Goal: Task Accomplishment & Management: Complete application form

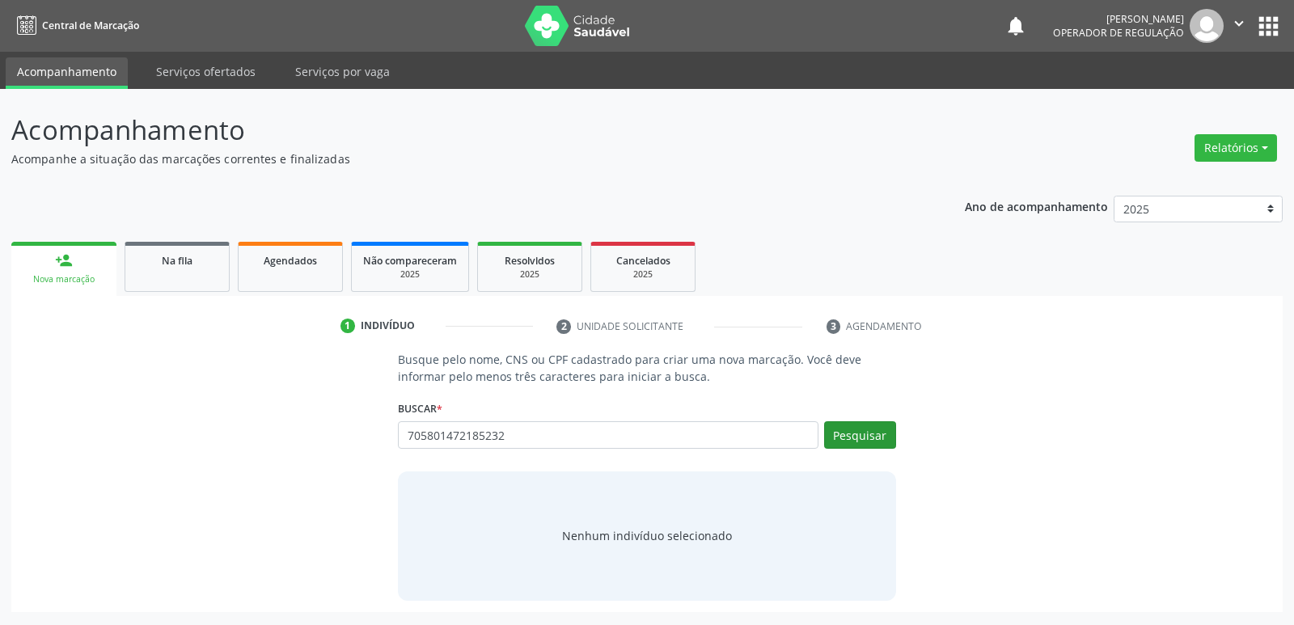
type input "705801472185232"
click at [859, 440] on button "Pesquisar" at bounding box center [860, 434] width 72 height 27
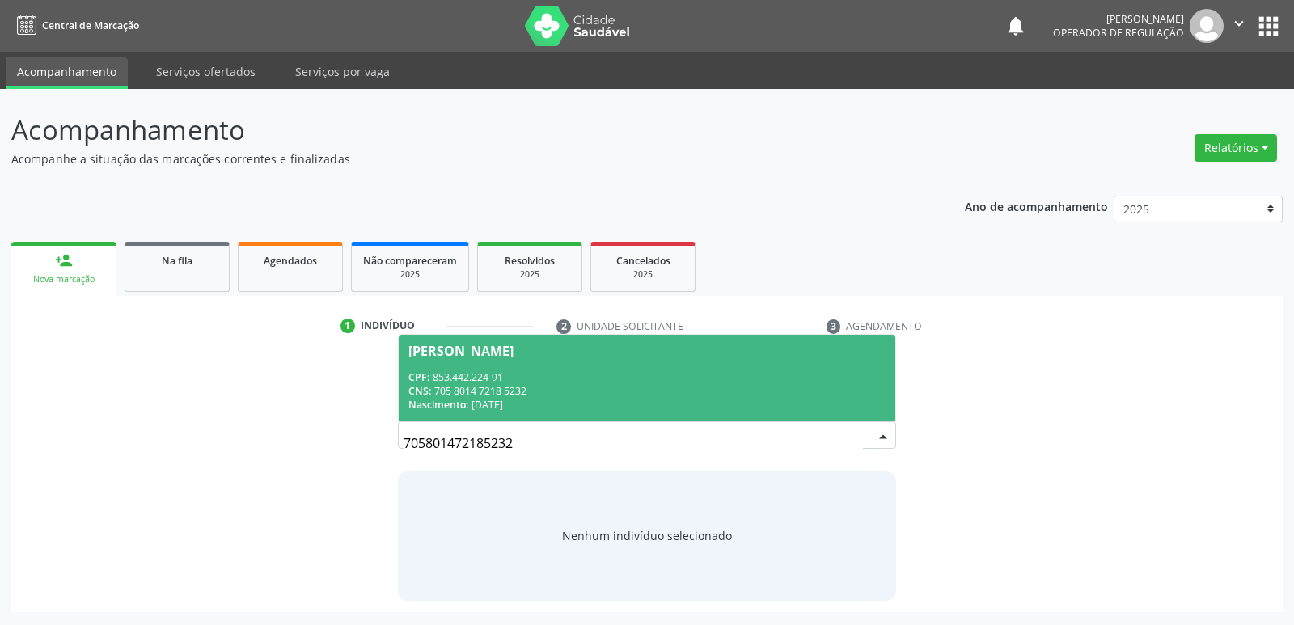
click at [463, 382] on div "CPF: 853.442.224-91" at bounding box center [646, 377] width 476 height 14
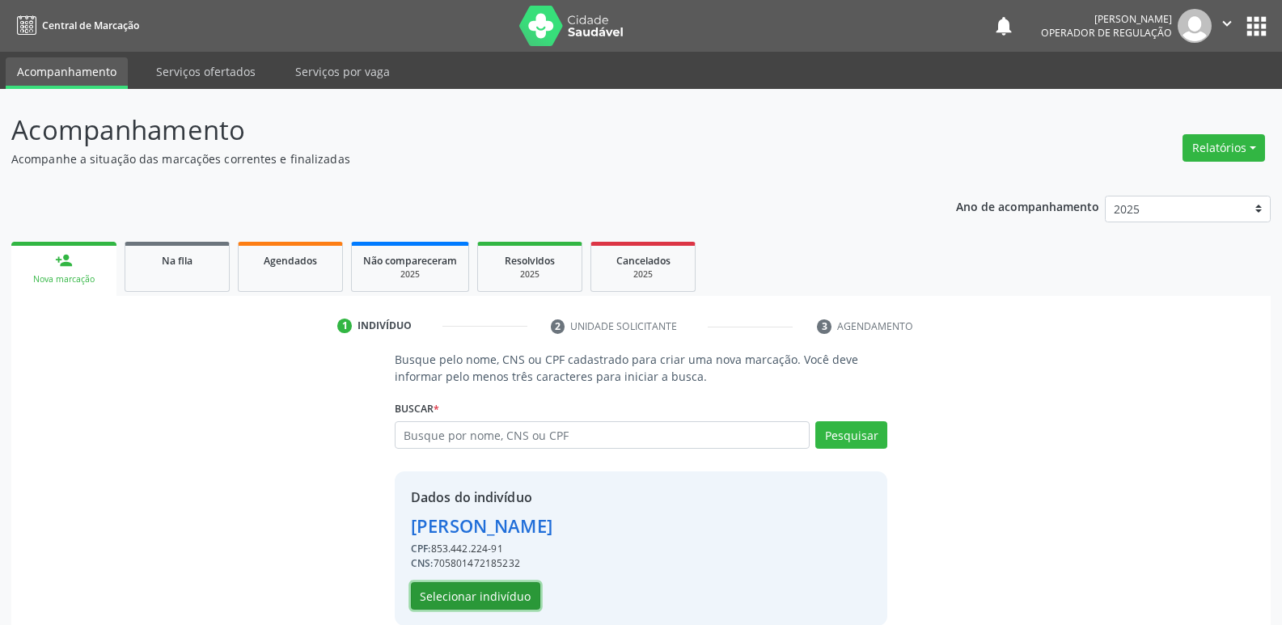
click at [485, 602] on button "Selecionar indivíduo" at bounding box center [475, 595] width 129 height 27
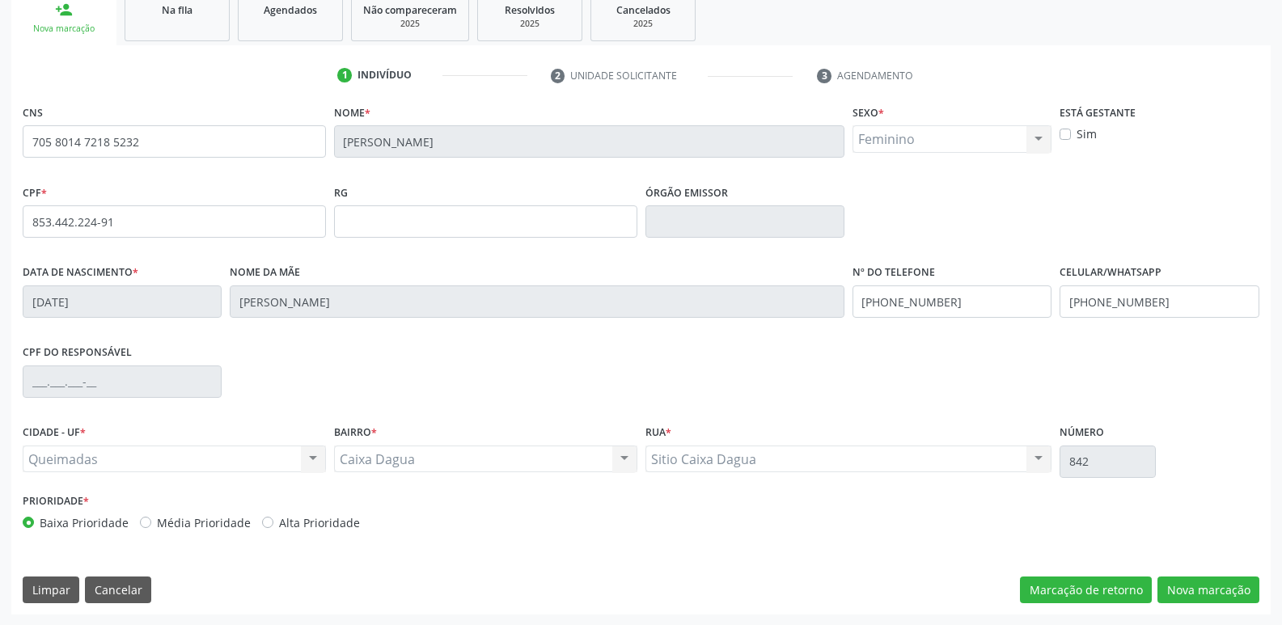
scroll to position [251, 0]
click at [1211, 585] on button "Nova marcação" at bounding box center [1208, 589] width 102 height 27
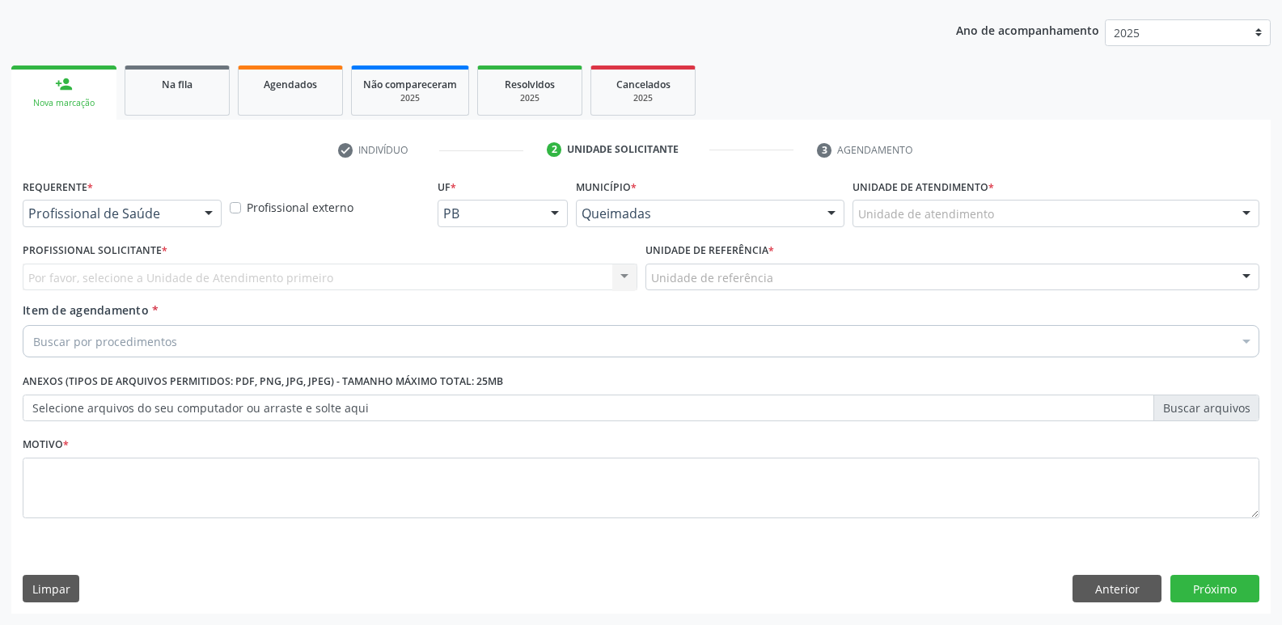
scroll to position [176, 0]
drag, startPoint x: 201, startPoint y: 209, endPoint x: 179, endPoint y: 250, distance: 46.0
click at [197, 211] on div at bounding box center [209, 214] width 24 height 27
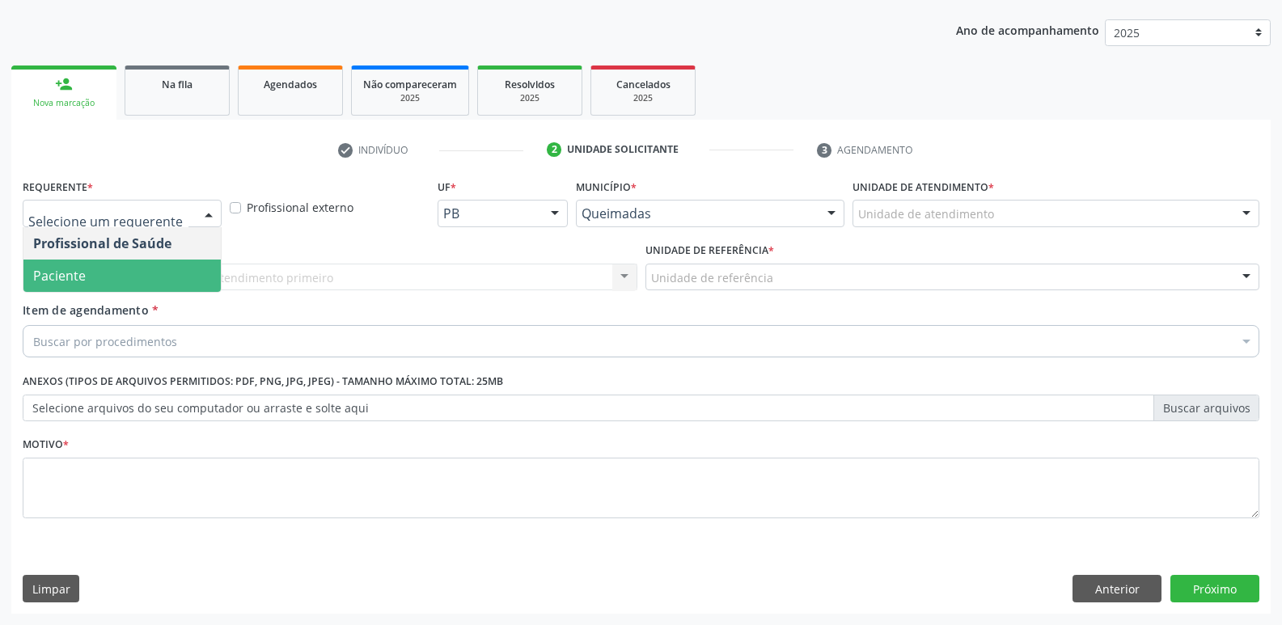
drag, startPoint x: 151, startPoint y: 278, endPoint x: 171, endPoint y: 276, distance: 19.6
click at [149, 278] on span "Paciente" at bounding box center [121, 276] width 197 height 32
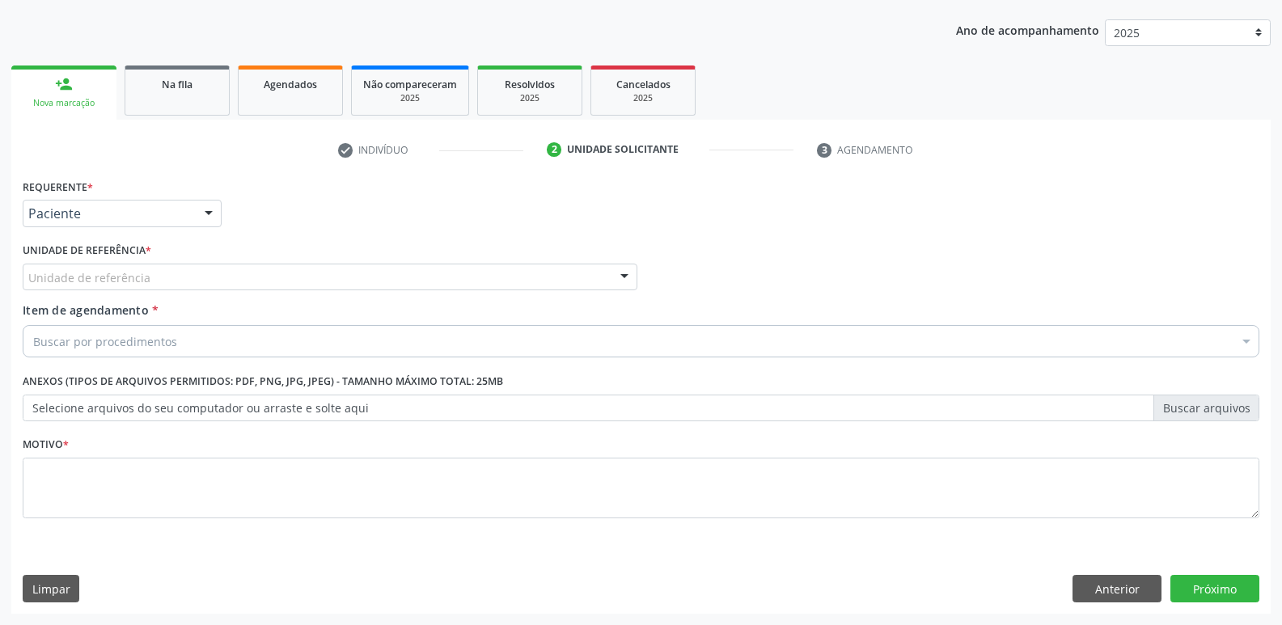
click at [190, 279] on div "Unidade de referência" at bounding box center [330, 277] width 615 height 27
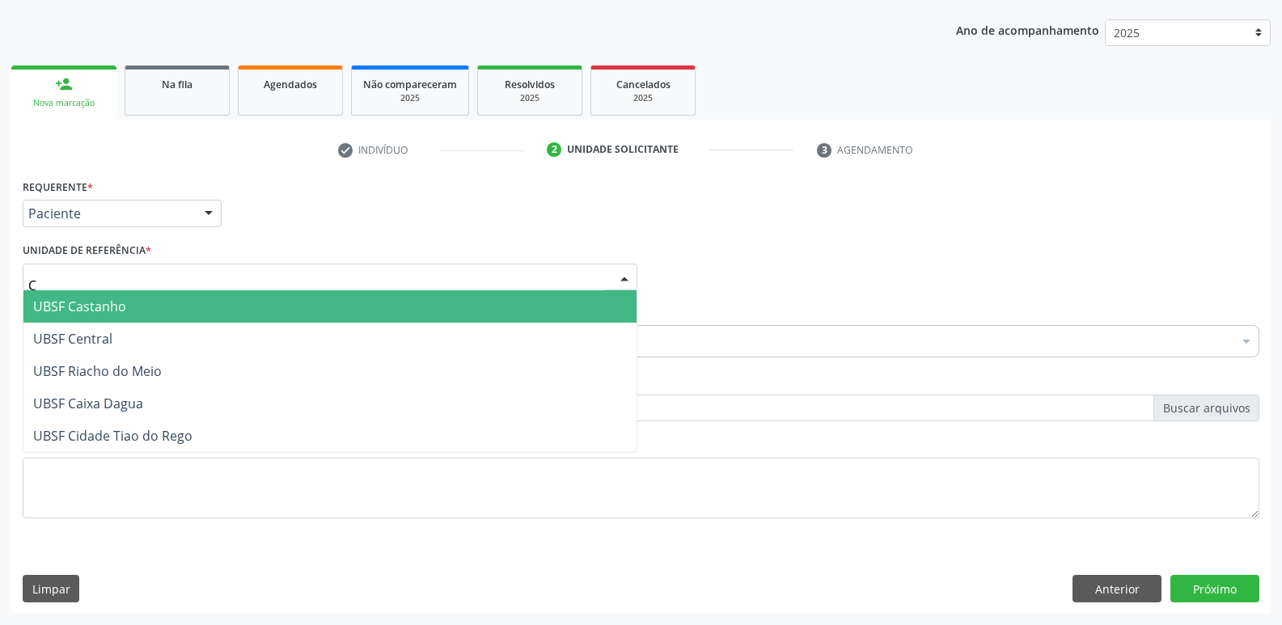
type input "CA"
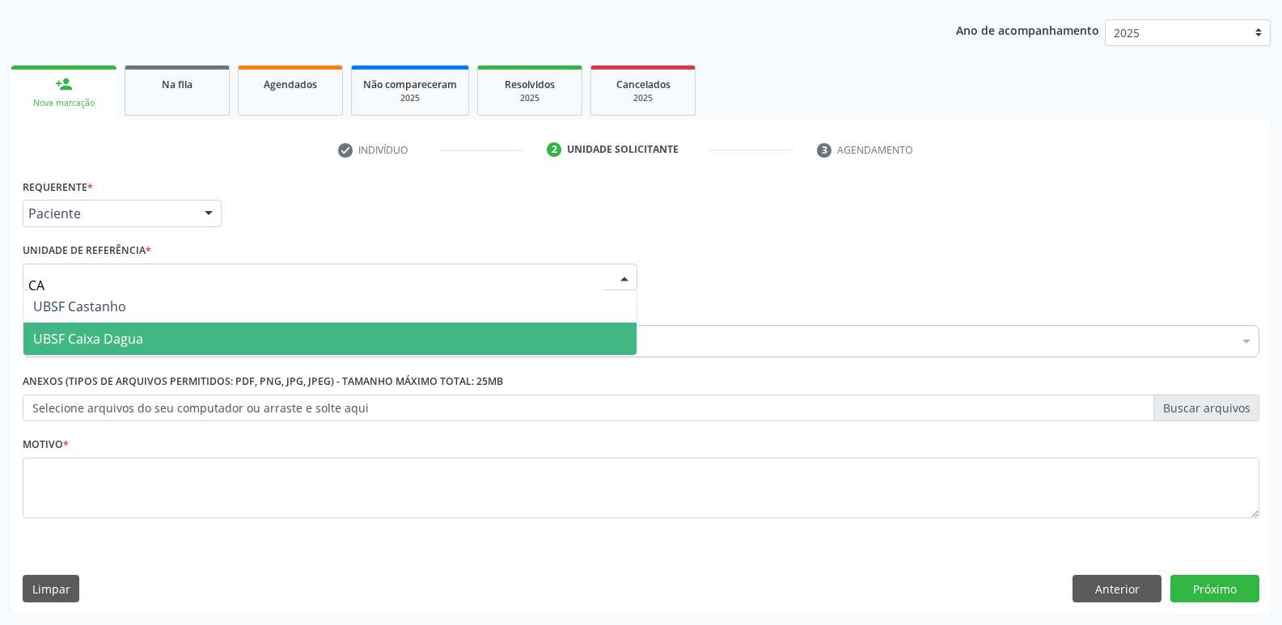
click at [117, 332] on span "UBSF Caixa Dagua" at bounding box center [88, 339] width 110 height 18
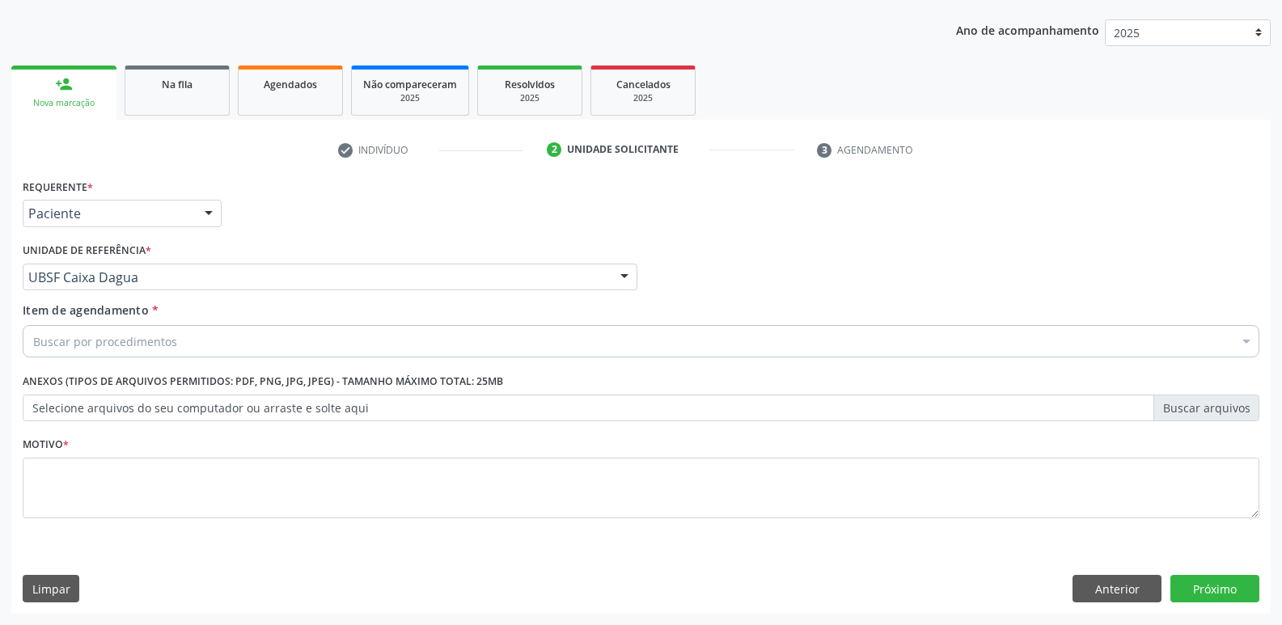
click at [117, 331] on div "Buscar por procedimentos" at bounding box center [641, 341] width 1236 height 32
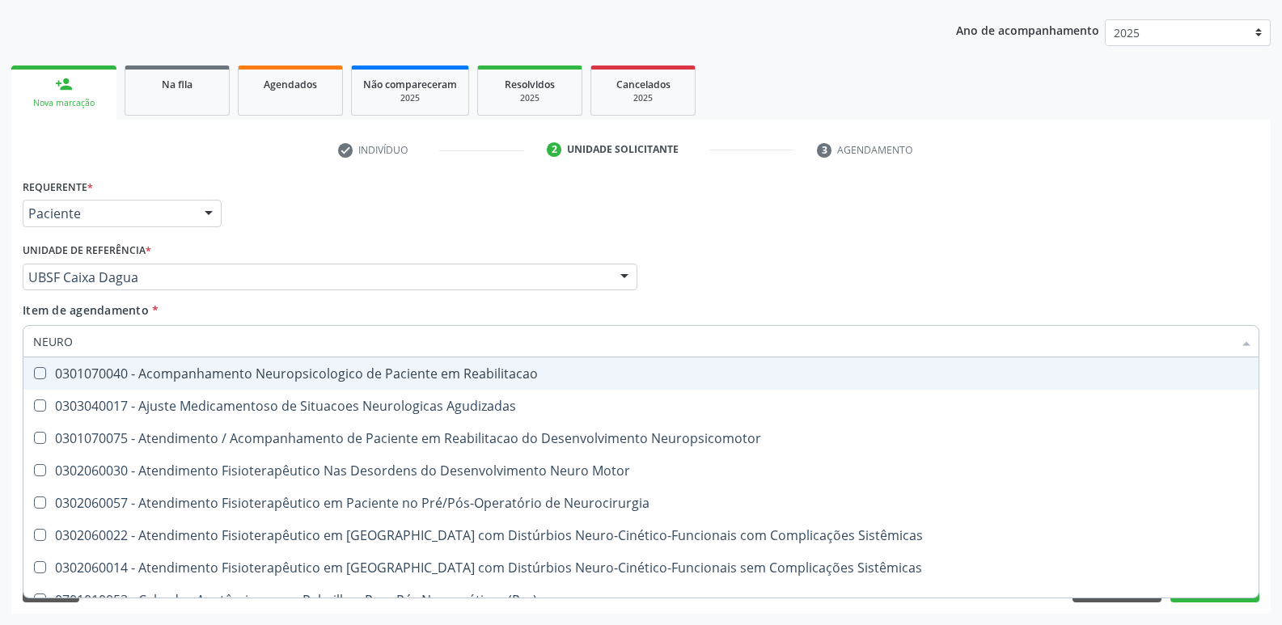
type input "NEUROC"
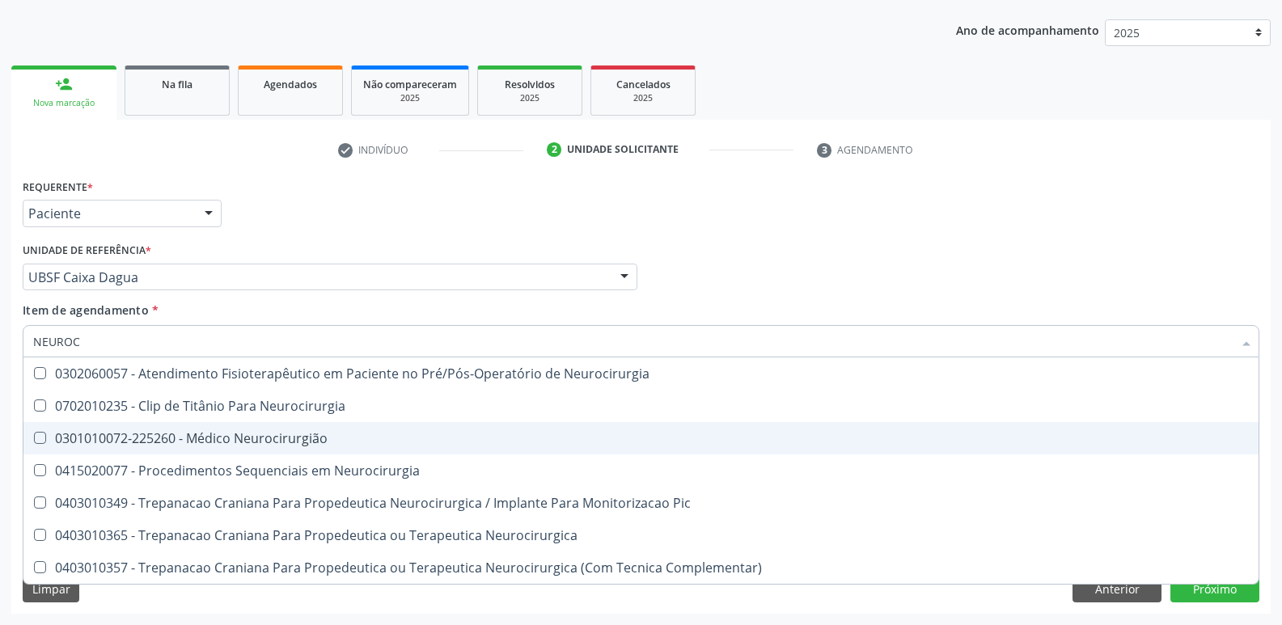
drag, startPoint x: 322, startPoint y: 442, endPoint x: 357, endPoint y: 293, distance: 153.8
click at [322, 438] on div "0301010072-225260 - Médico Neurocirurgião" at bounding box center [640, 438] width 1215 height 13
checkbox Neurocirurgião "true"
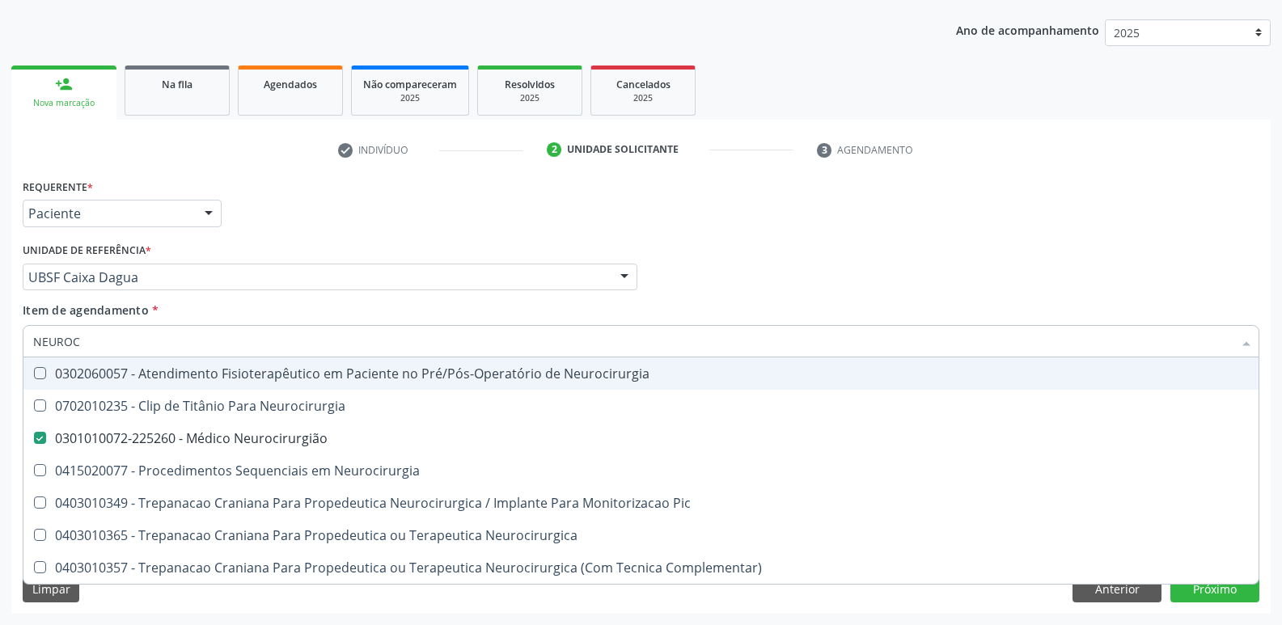
click at [412, 227] on div "Requerente * Paciente Profissional de Saúde Paciente Nenhum resultado encontrad…" at bounding box center [641, 206] width 1245 height 63
checkbox Neurocirurgia "true"
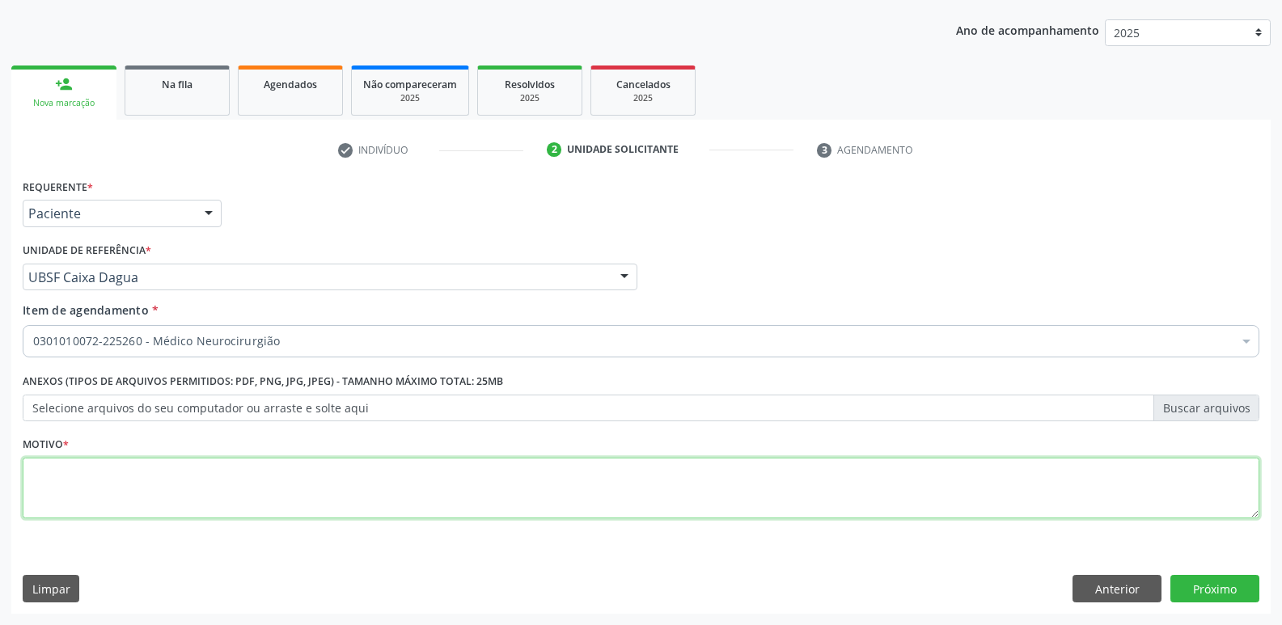
click at [102, 495] on textarea at bounding box center [641, 488] width 1236 height 61
paste textarea "-OK"
click at [0, 434] on div "Acompanhamento Acompanhe a situação das marcações correntes e finalizadas Relat…" at bounding box center [641, 269] width 1282 height 712
drag, startPoint x: 168, startPoint y: 472, endPoint x: 0, endPoint y: 421, distance: 175.7
click at [0, 421] on div "Acompanhamento Acompanhe a situação das marcações correntes e finalizadas Relat…" at bounding box center [641, 269] width 1282 height 712
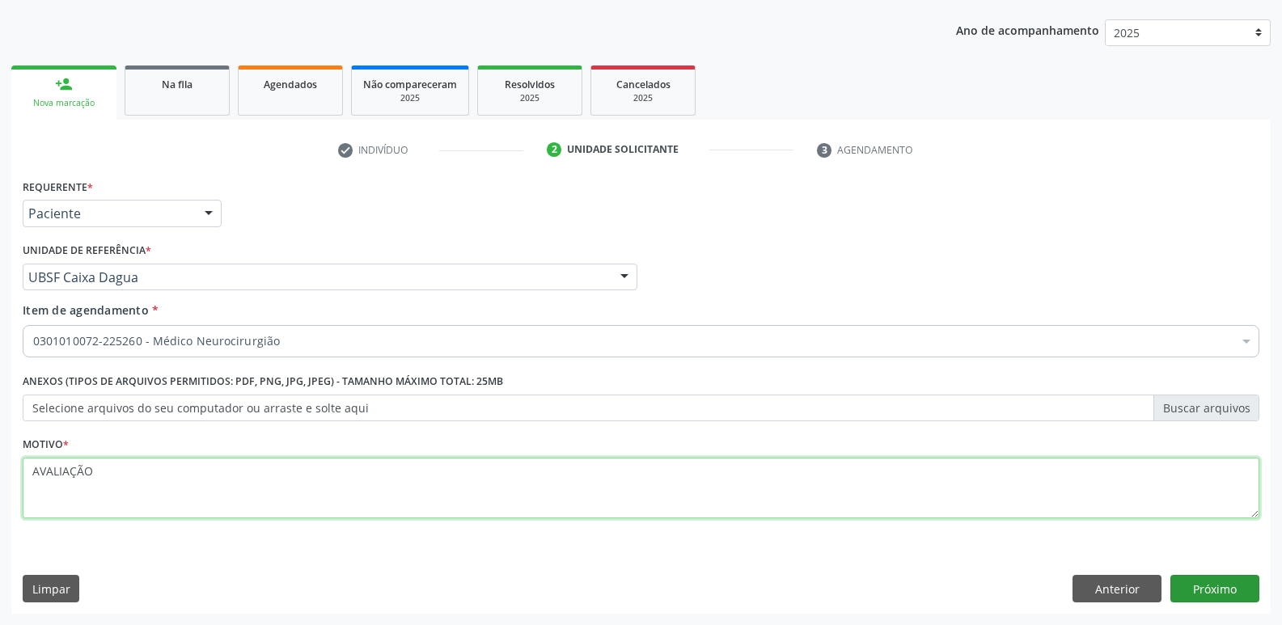
type textarea "AVALIAÇÃO"
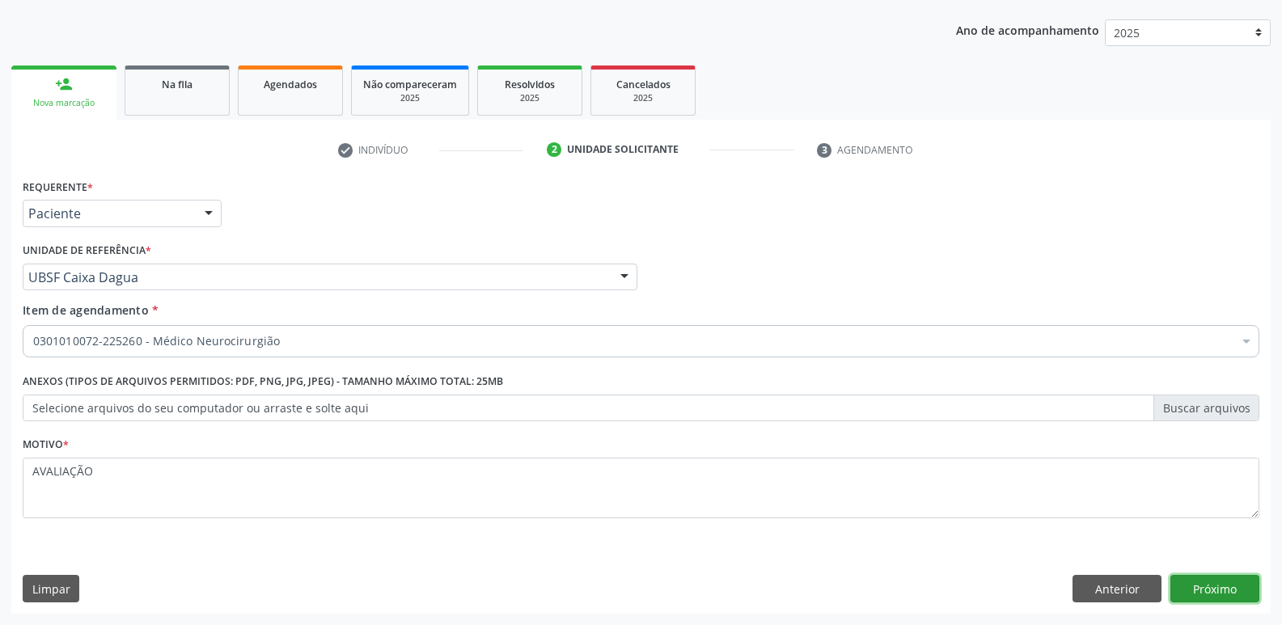
click at [1221, 594] on button "Próximo" at bounding box center [1214, 588] width 89 height 27
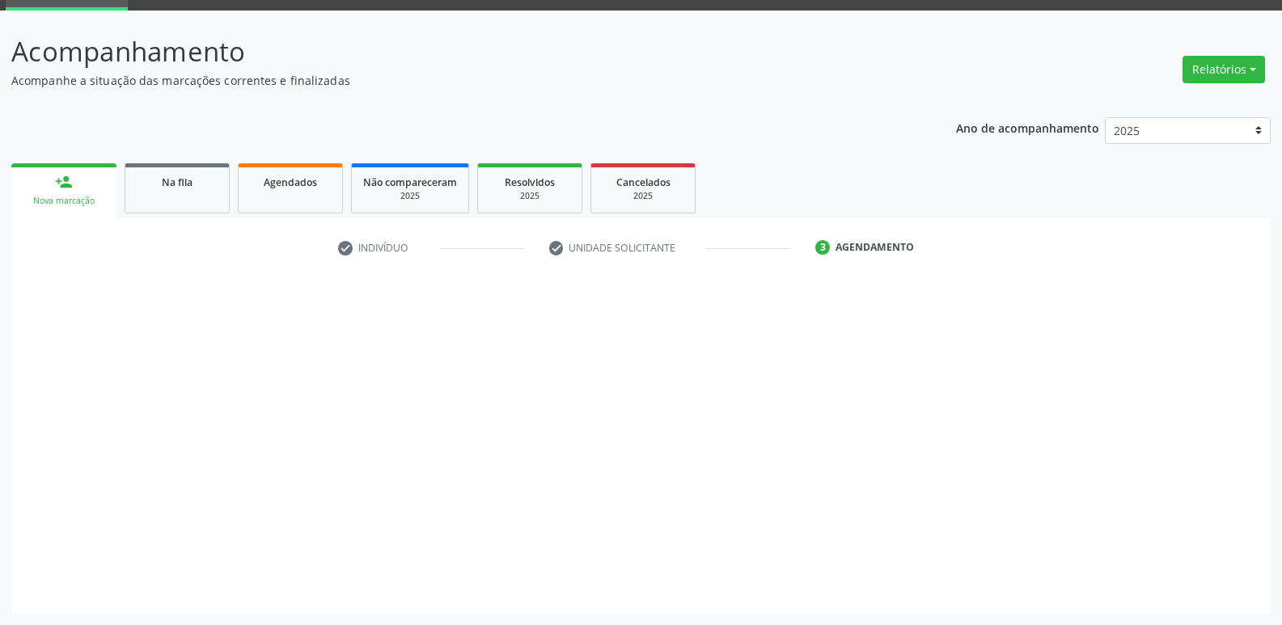
scroll to position [78, 0]
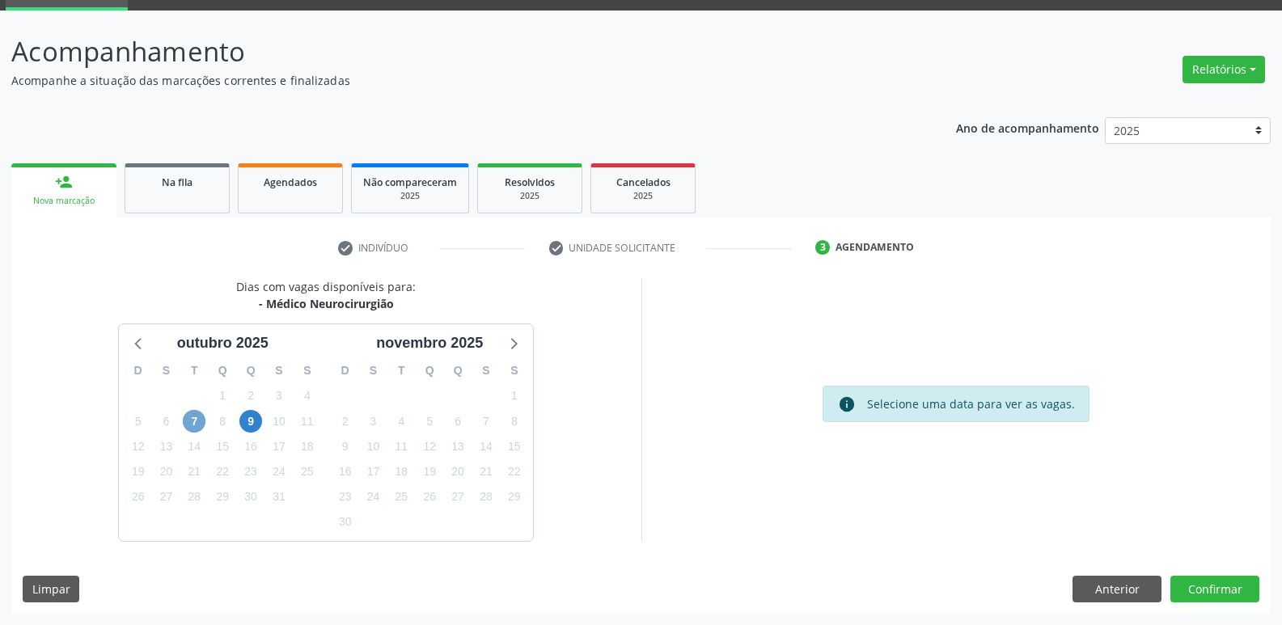
click at [197, 415] on span "7" at bounding box center [194, 421] width 23 height 23
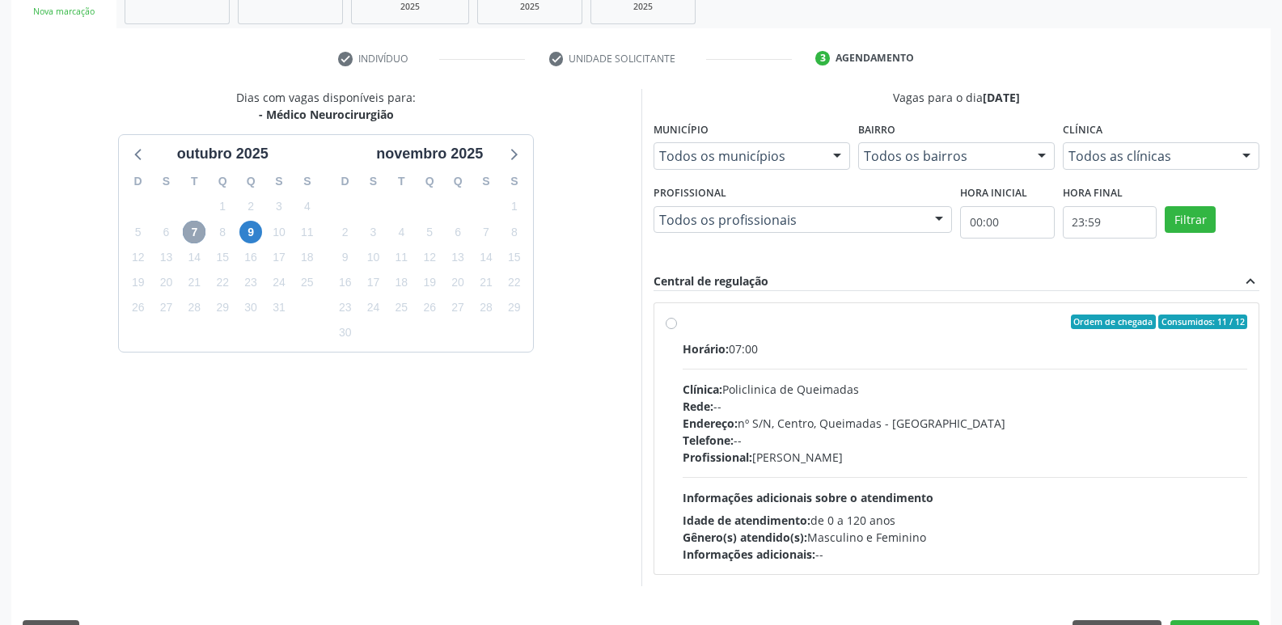
scroll to position [312, 0]
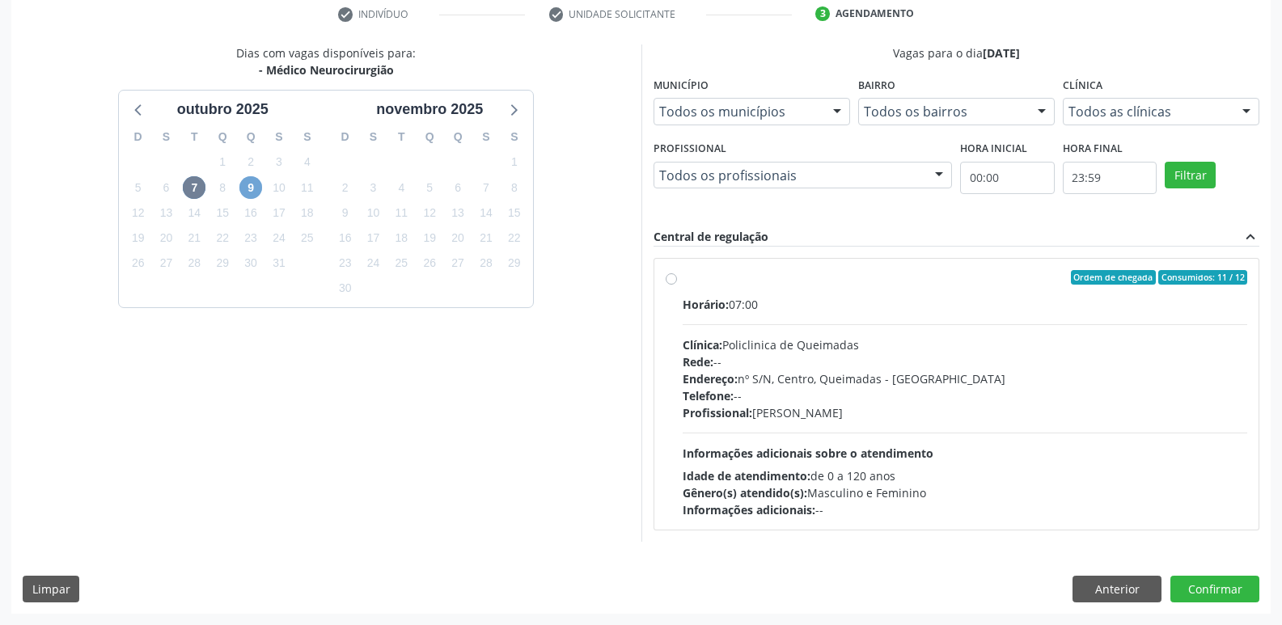
click at [258, 190] on span "9" at bounding box center [250, 187] width 23 height 23
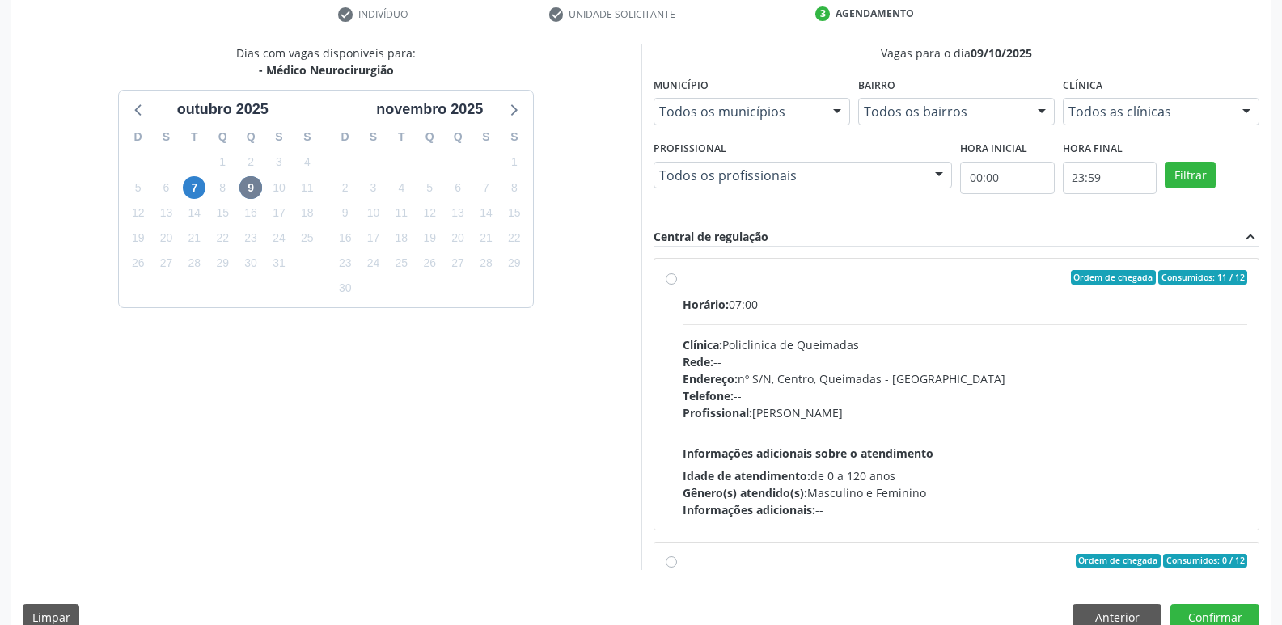
click at [1136, 328] on div "Horário: 07:00 Clínica: Policlinica de Queimadas Rede: -- Endereço: nº S/N, Cen…" at bounding box center [964, 407] width 565 height 222
click at [677, 285] on input "Ordem de chegada Consumidos: 11 / 12 Horário: 07:00 Clínica: Policlinica de Que…" at bounding box center [671, 277] width 11 height 15
radio input "true"
click at [1206, 605] on button "Confirmar" at bounding box center [1214, 617] width 89 height 27
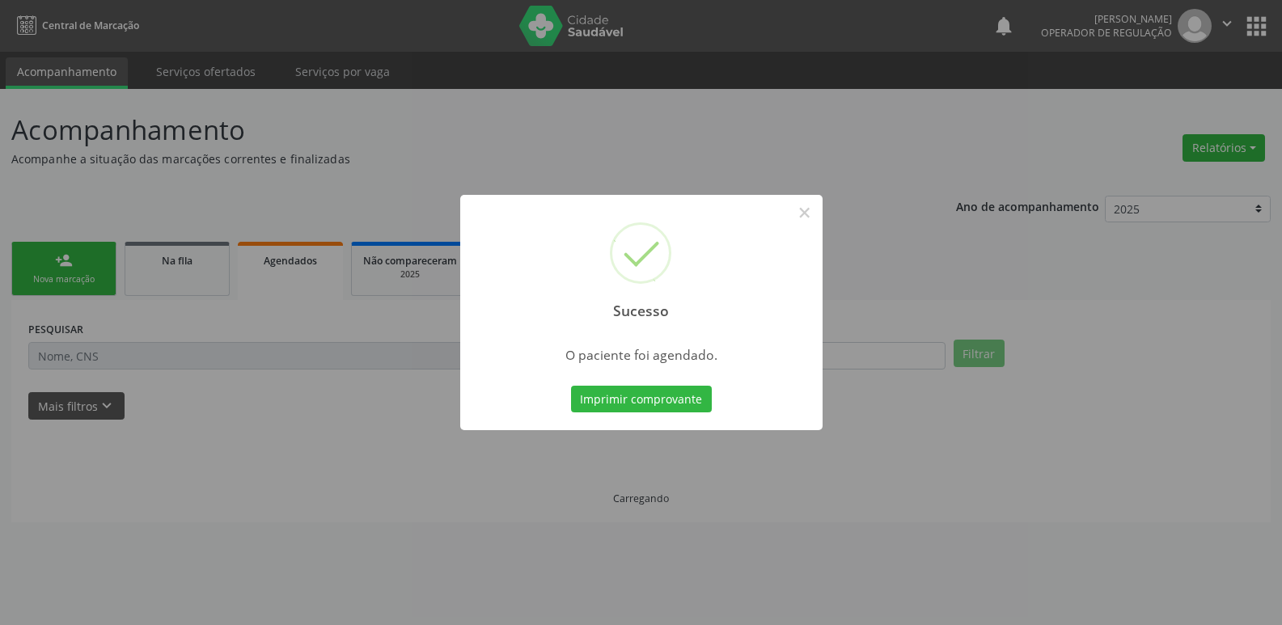
scroll to position [0, 0]
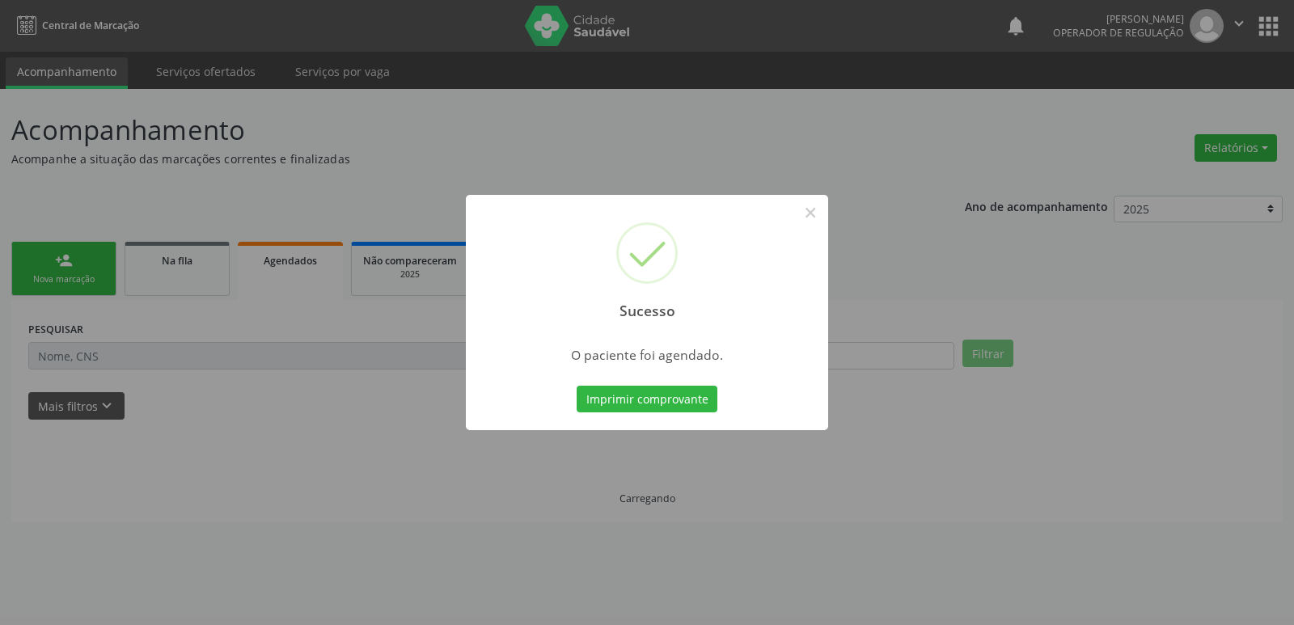
click at [577, 386] on button "Imprimir comprovante" at bounding box center [647, 399] width 141 height 27
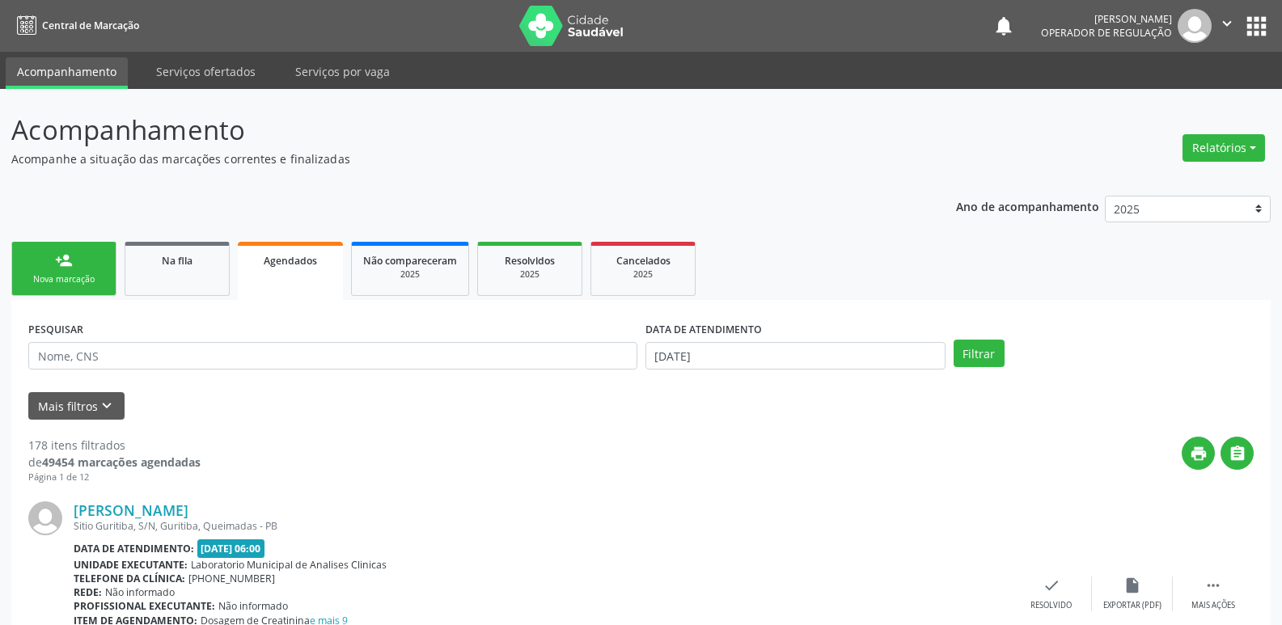
click at [315, 286] on link "Agendados" at bounding box center [290, 271] width 105 height 58
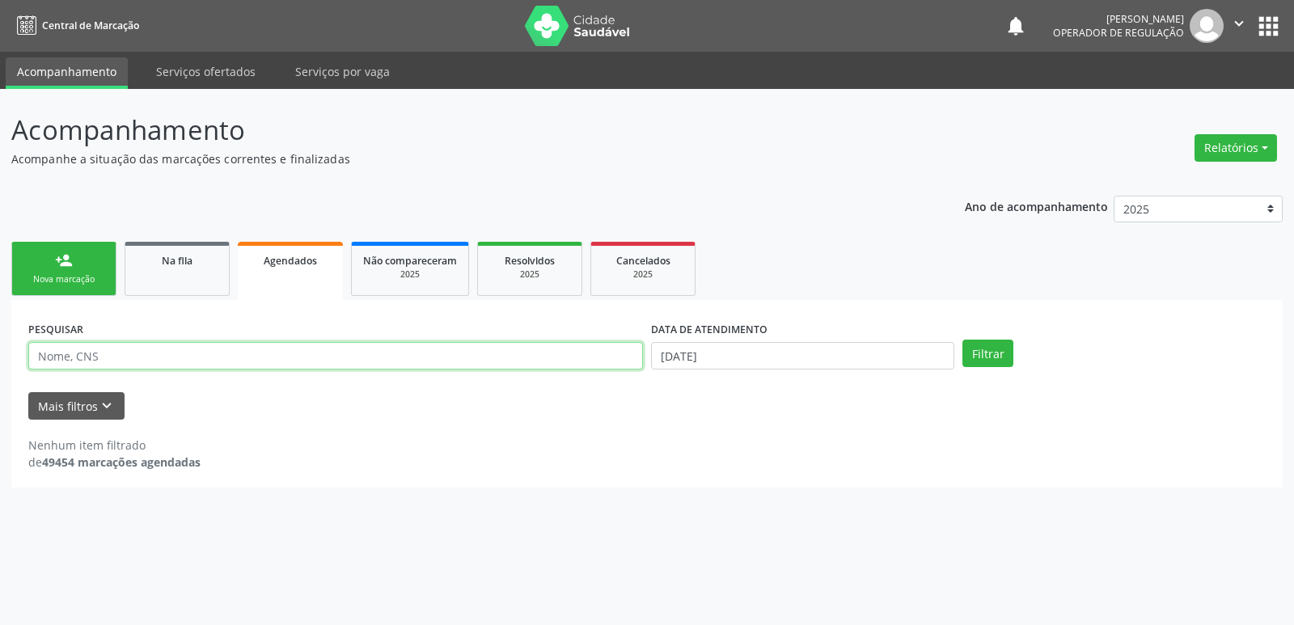
drag, startPoint x: 290, startPoint y: 349, endPoint x: 274, endPoint y: 339, distance: 19.3
click at [285, 346] on input "text" at bounding box center [335, 355] width 615 height 27
type input "OSW"
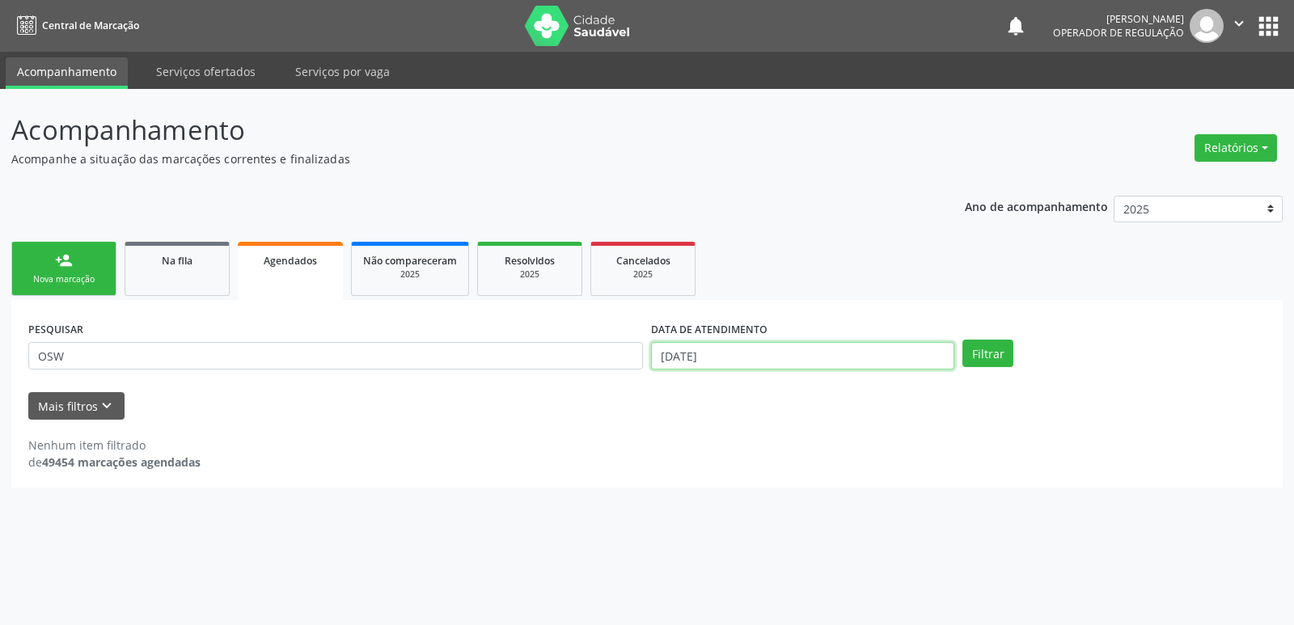
click at [876, 364] on input "[DATE]" at bounding box center [802, 355] width 303 height 27
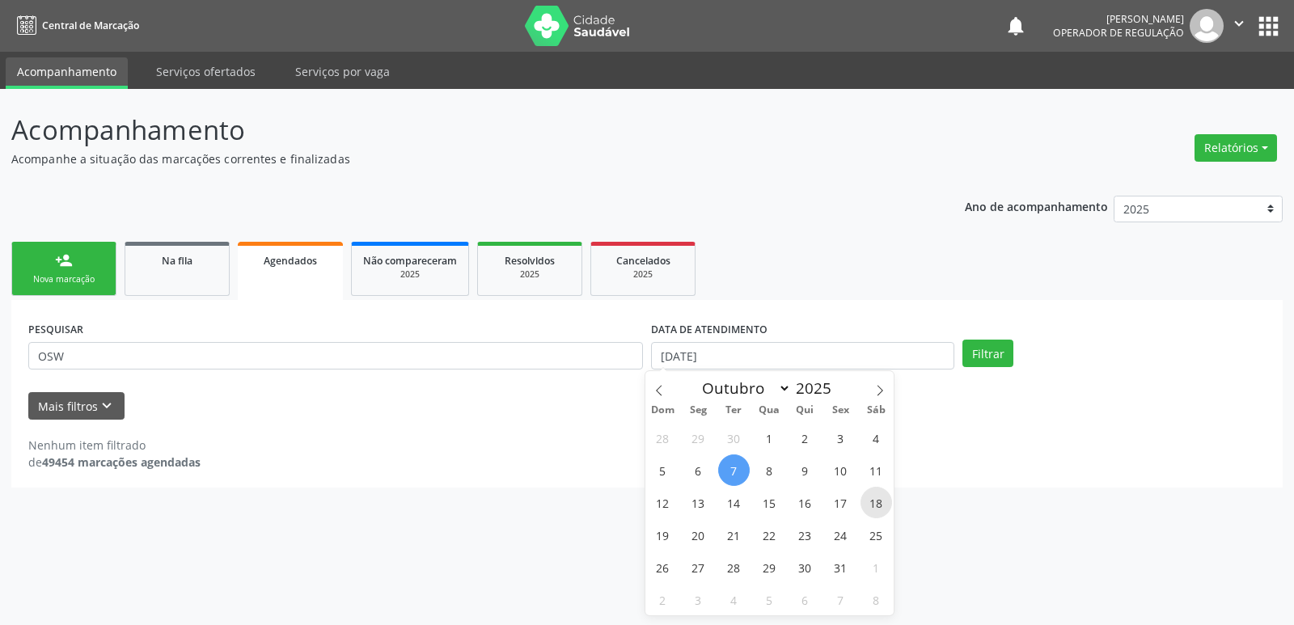
click at [880, 504] on span "18" at bounding box center [876, 503] width 32 height 32
type input "[DATE]"
click at [879, 504] on span "18" at bounding box center [876, 503] width 32 height 32
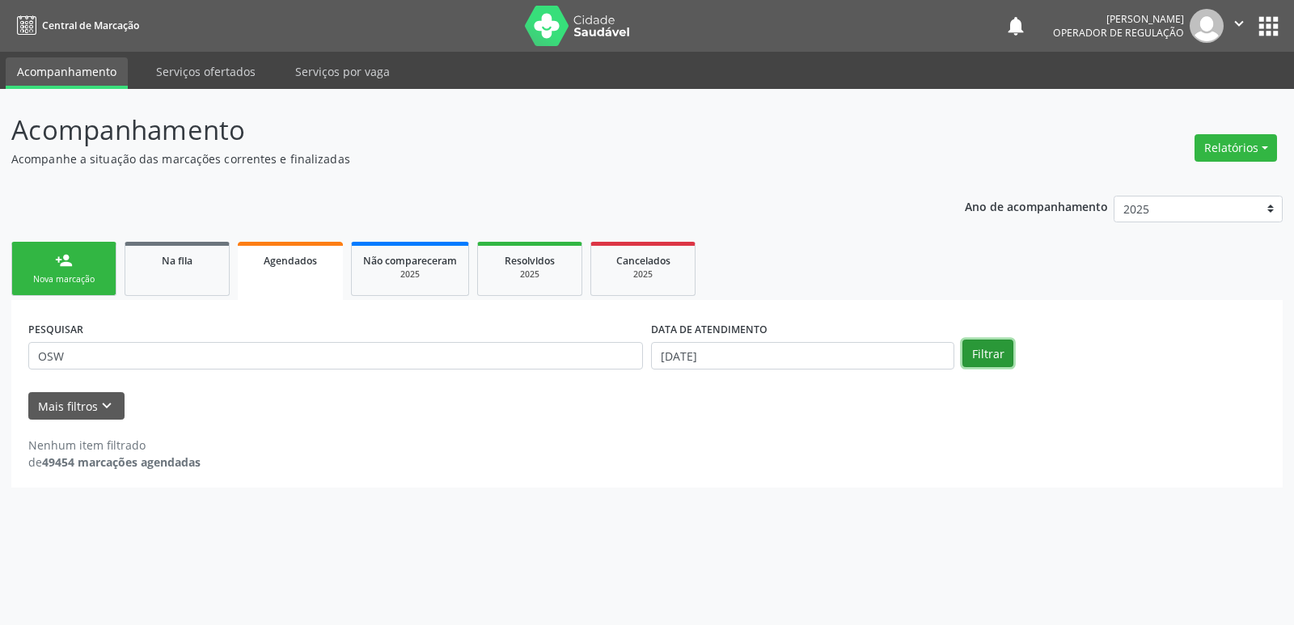
click at [983, 360] on button "Filtrar" at bounding box center [987, 353] width 51 height 27
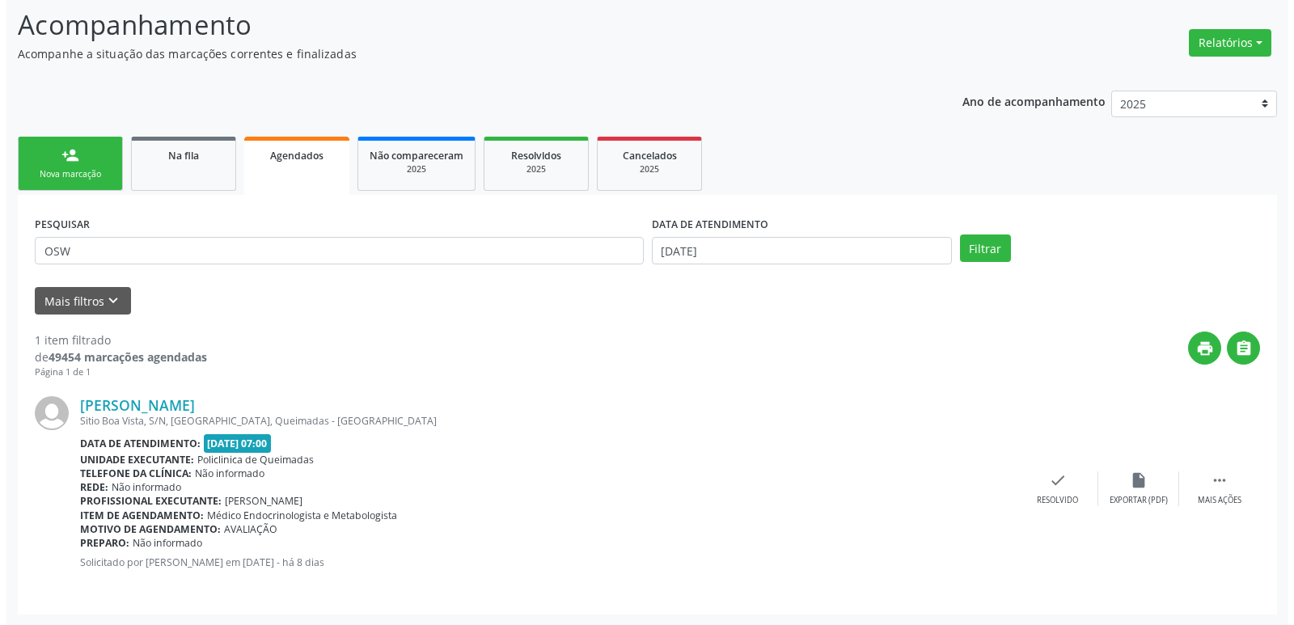
scroll to position [106, 0]
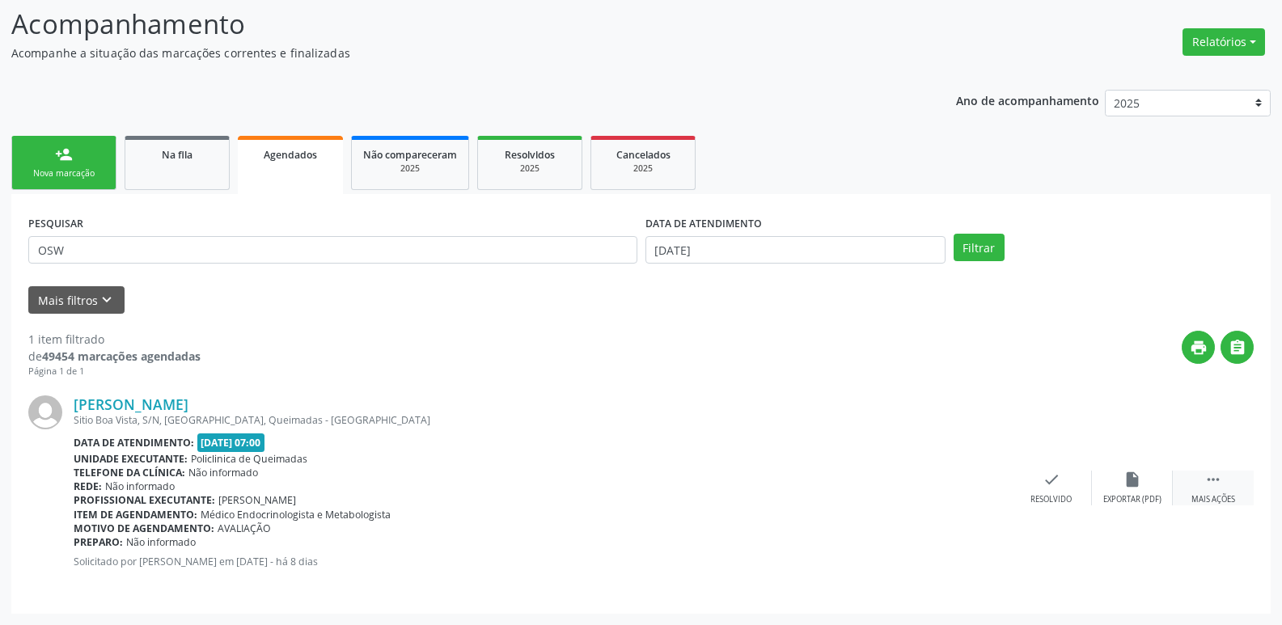
click at [1214, 496] on div "Mais ações" at bounding box center [1213, 499] width 44 height 11
click at [986, 483] on div "cancel Cancelar" at bounding box center [970, 488] width 81 height 35
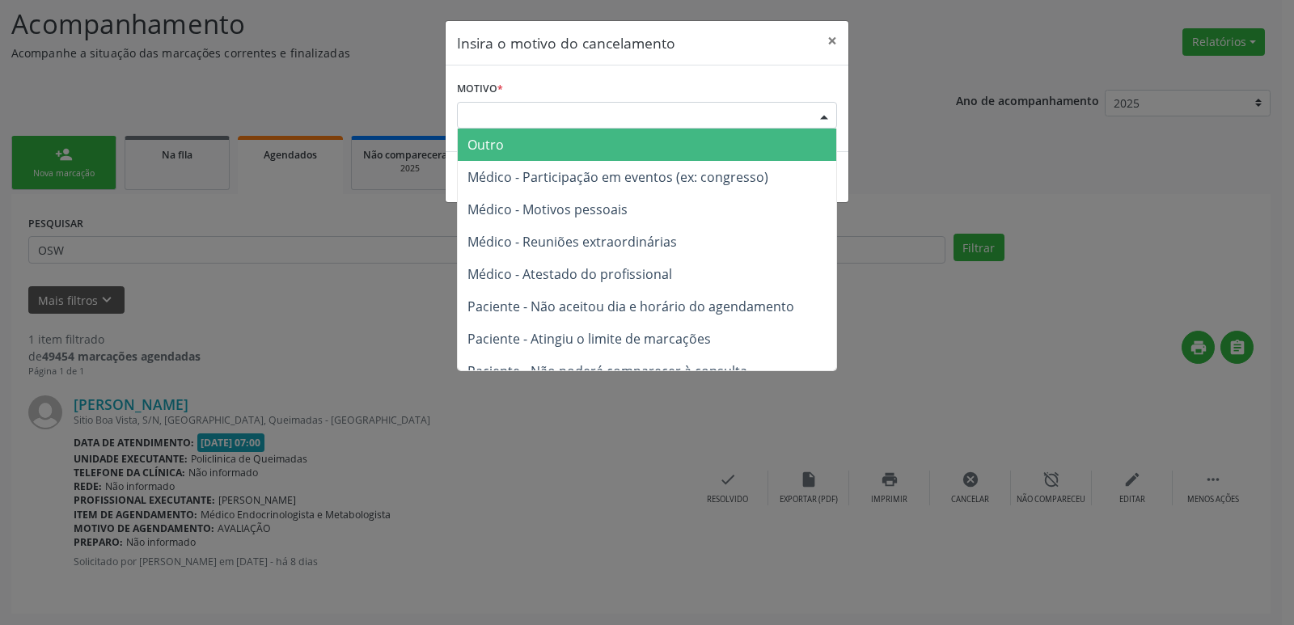
click at [615, 125] on div "Escolha o motivo" at bounding box center [647, 115] width 380 height 27
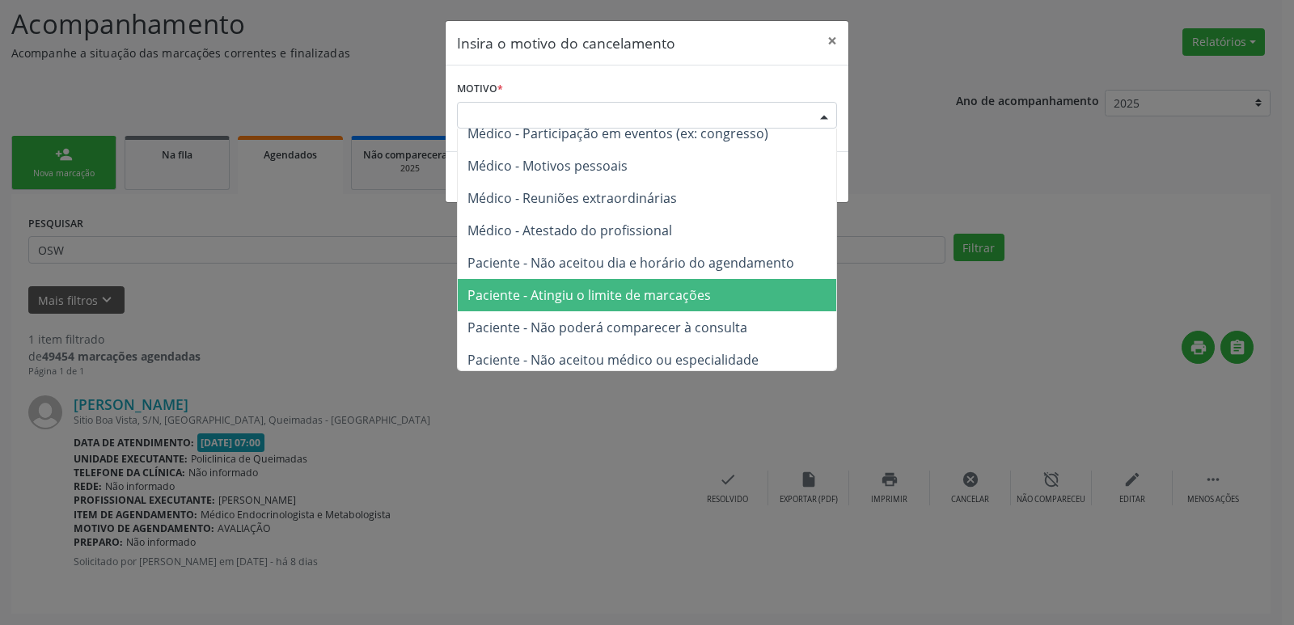
scroll to position [82, 0]
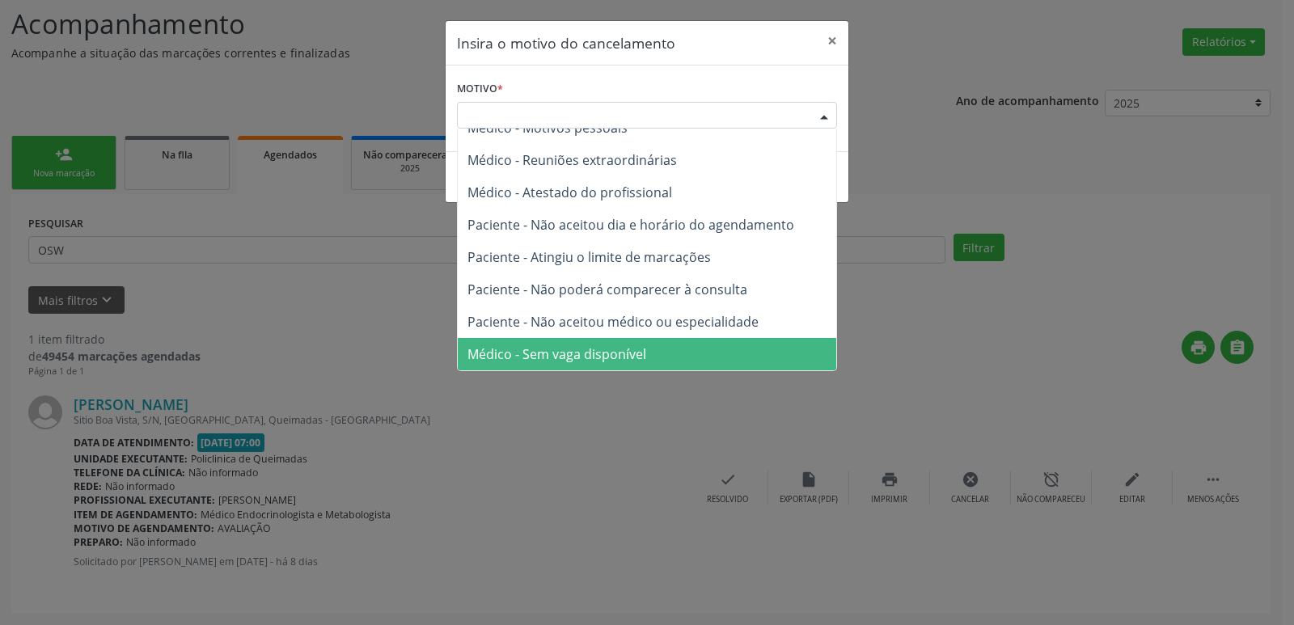
click at [673, 353] on span "Médico - Sem vaga disponível" at bounding box center [647, 354] width 378 height 32
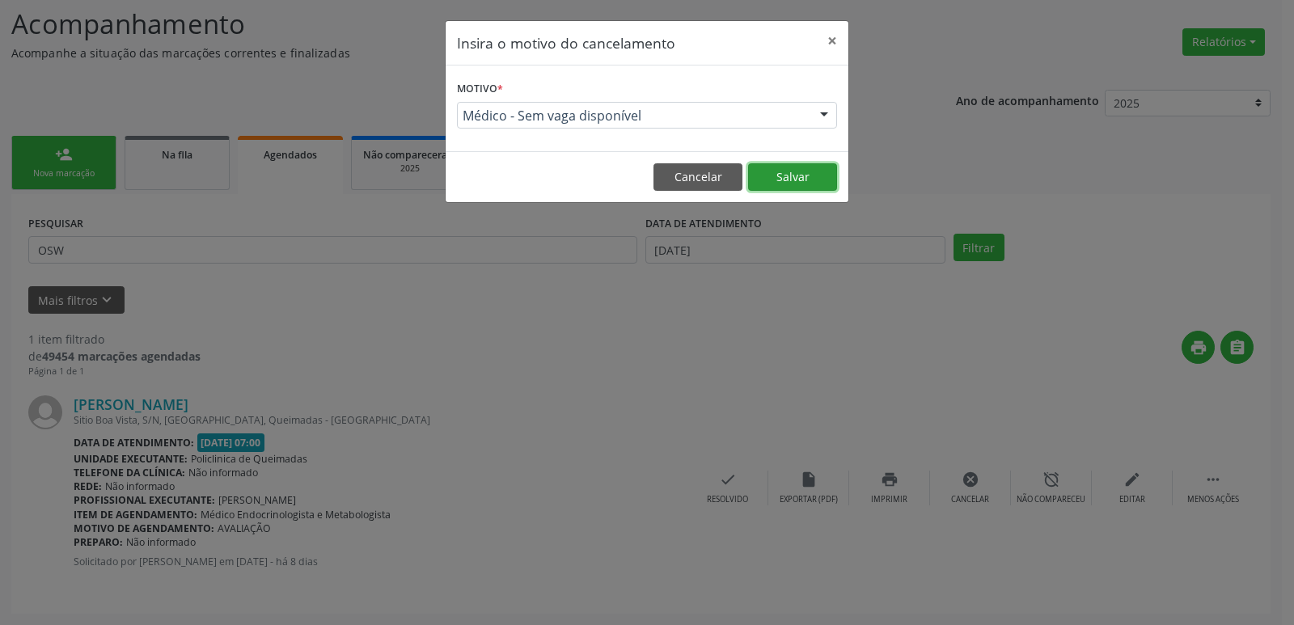
click at [774, 178] on button "Salvar" at bounding box center [792, 176] width 89 height 27
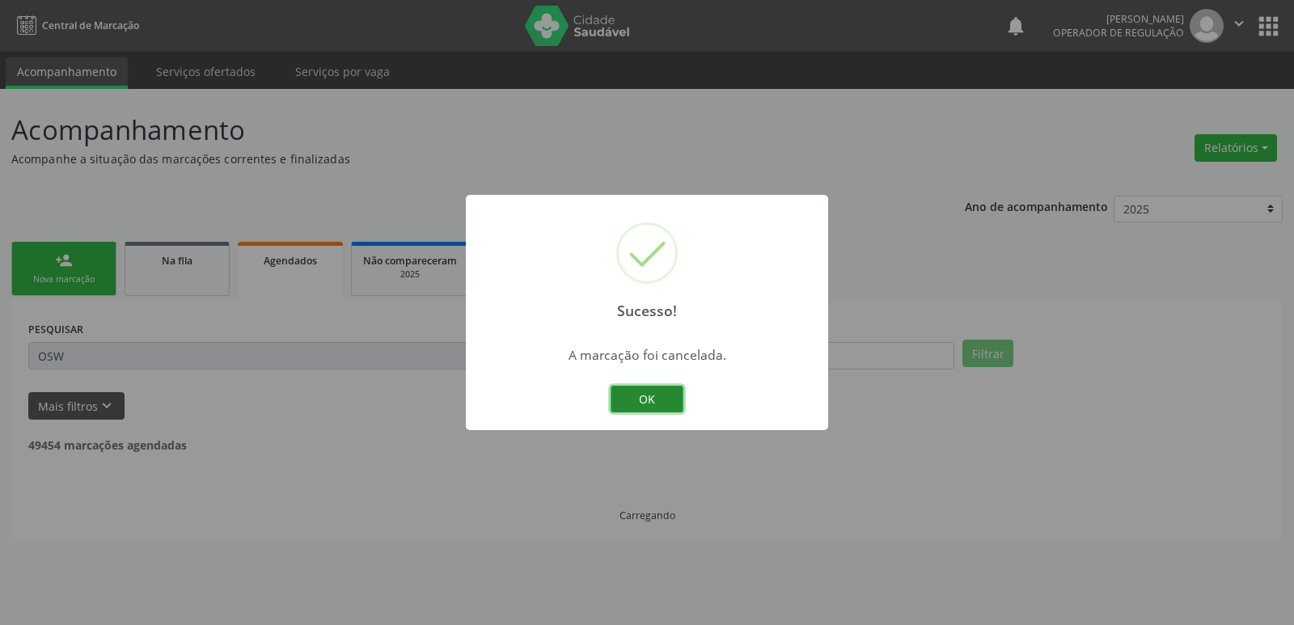
click at [650, 397] on button "OK" at bounding box center [647, 399] width 73 height 27
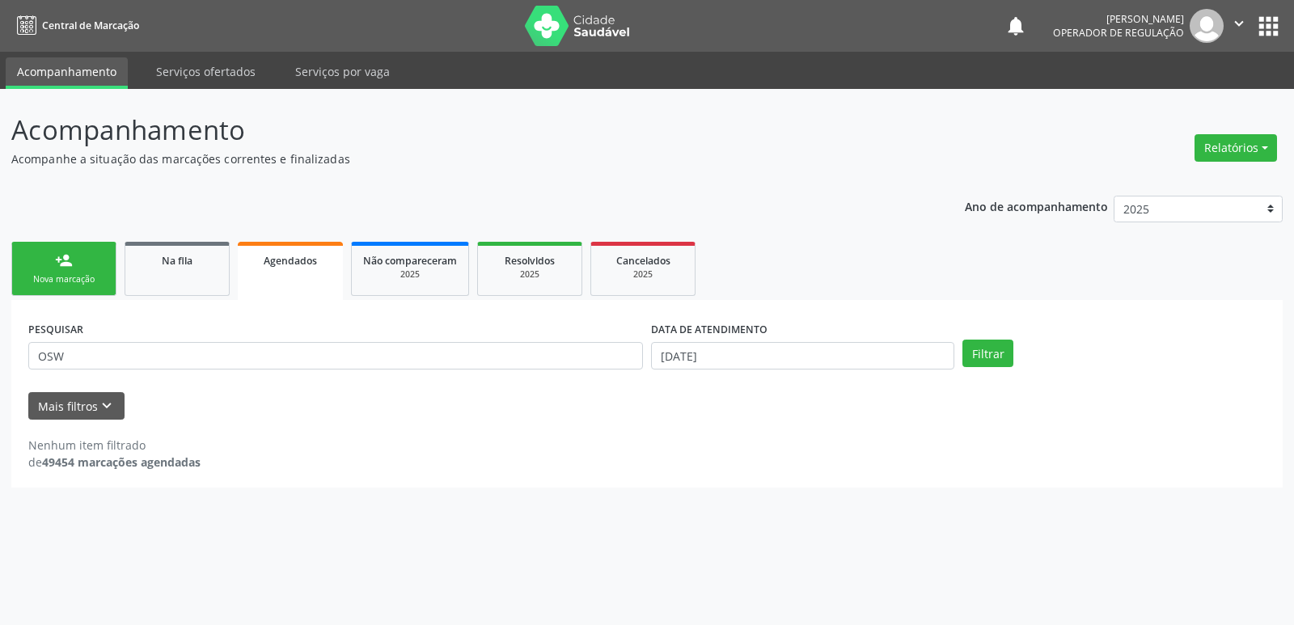
click at [61, 266] on div "person_add" at bounding box center [64, 260] width 18 height 18
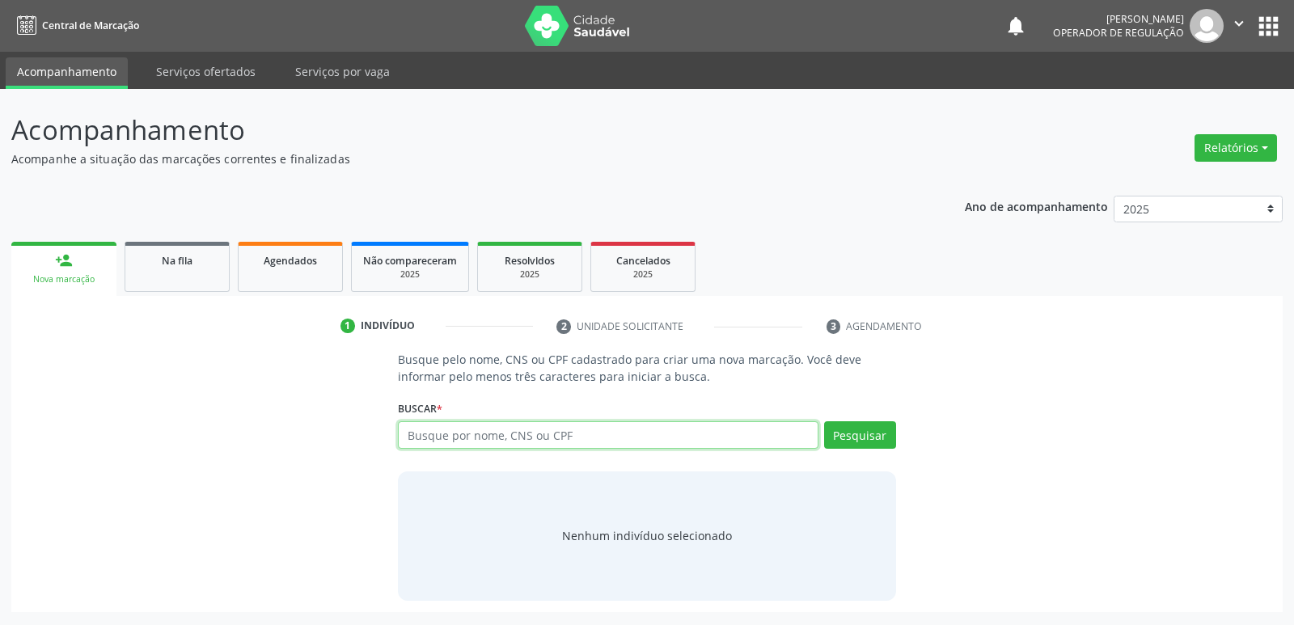
click at [679, 437] on input "text" at bounding box center [608, 434] width 420 height 27
type input "[PERSON_NAME]"
click at [846, 437] on button "Pesquisar" at bounding box center [860, 434] width 72 height 27
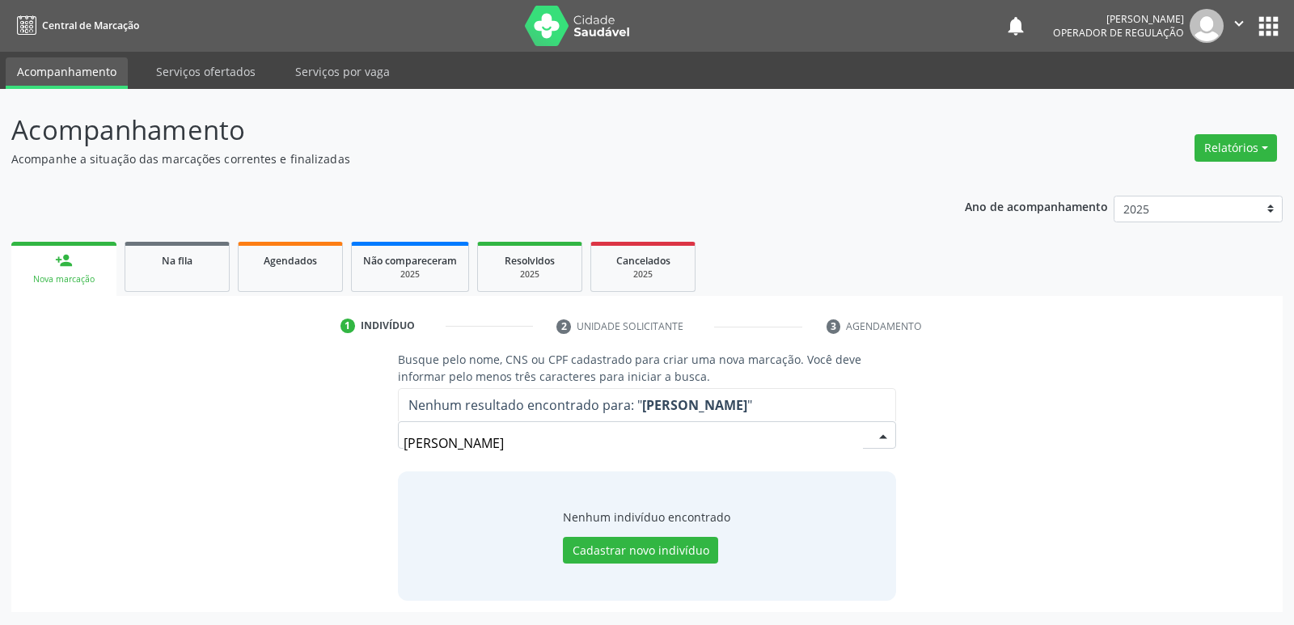
click at [1261, 21] on button "apps" at bounding box center [1268, 26] width 28 height 28
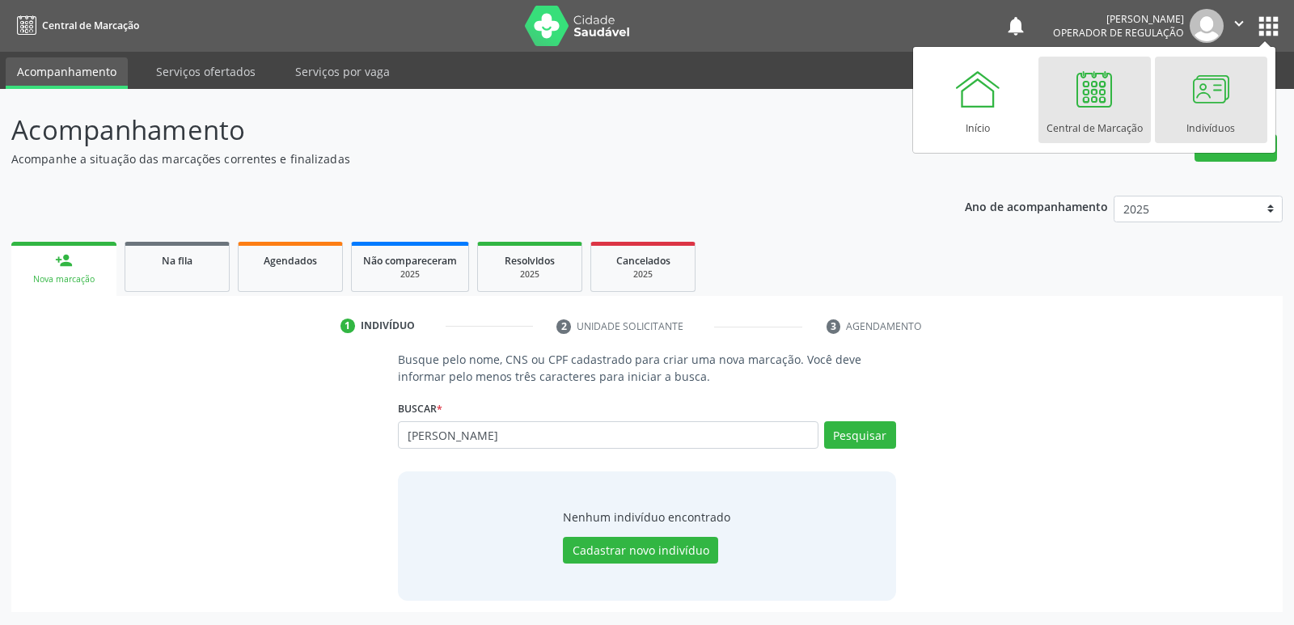
click at [1211, 115] on div "Indivíduos" at bounding box center [1210, 124] width 49 height 22
